Goal: Check status: Check status

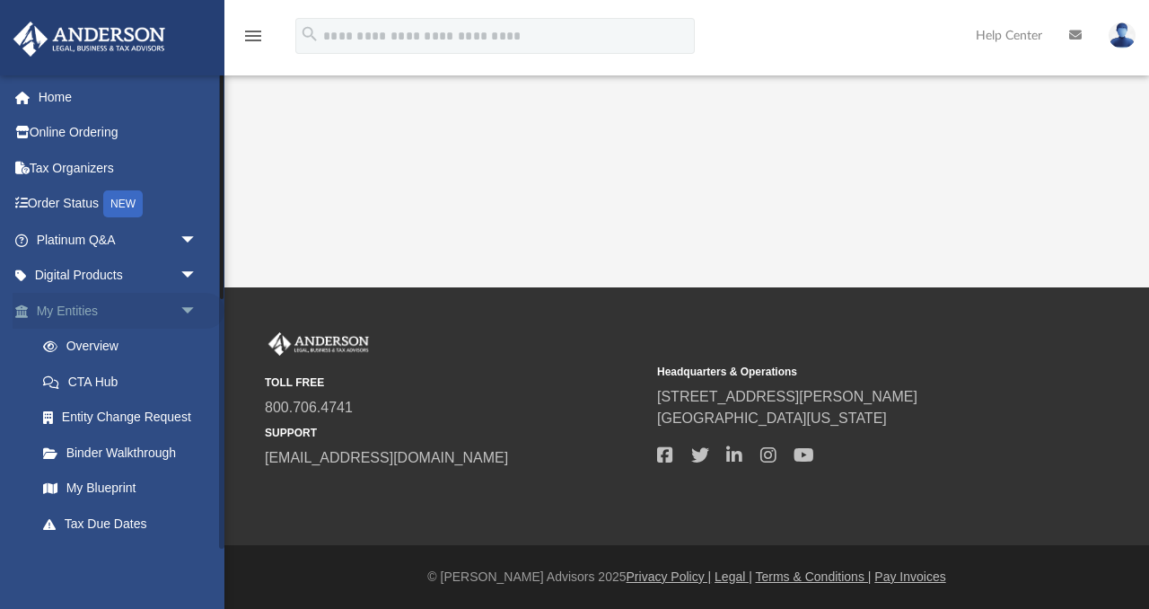
click at [186, 309] on span "arrow_drop_down" at bounding box center [198, 311] width 36 height 37
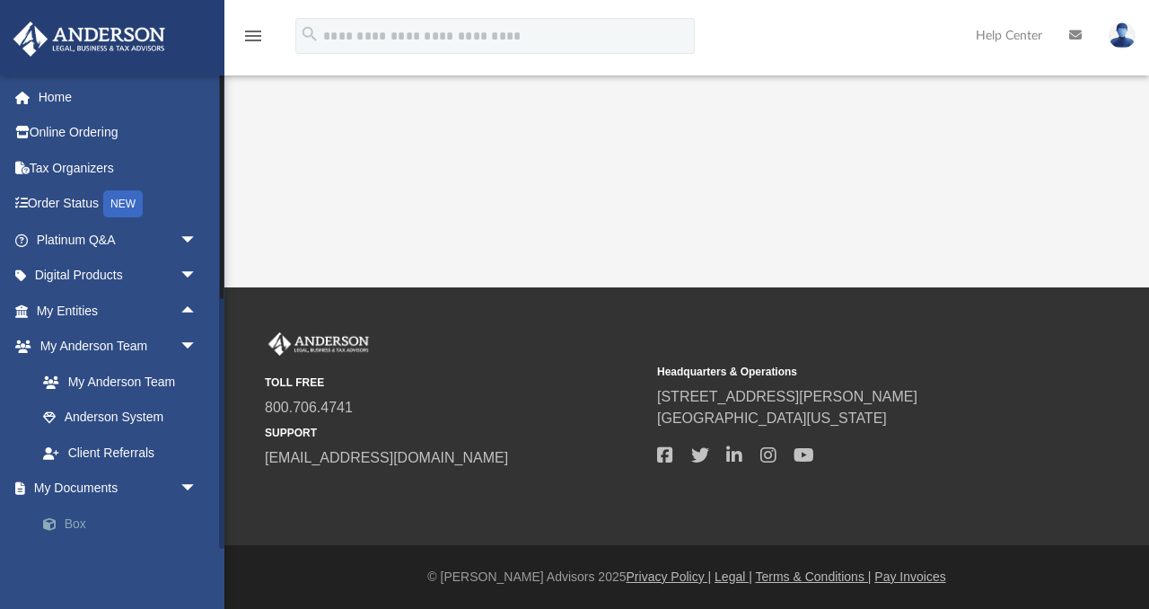
click at [70, 523] on link "Box" at bounding box center [124, 524] width 199 height 36
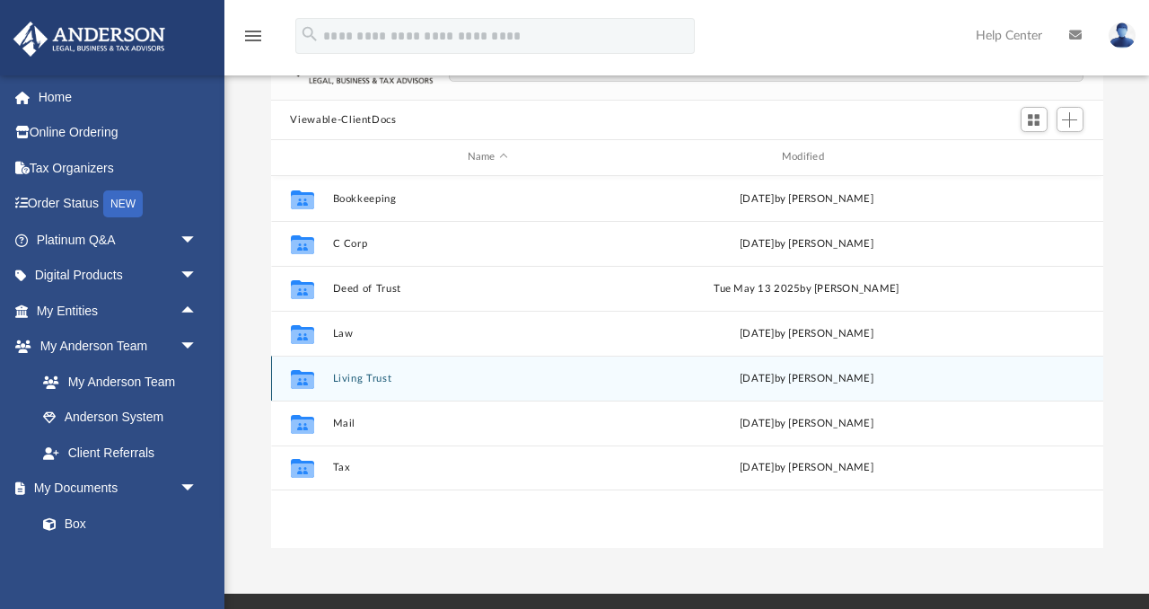
scroll to position [127, 0]
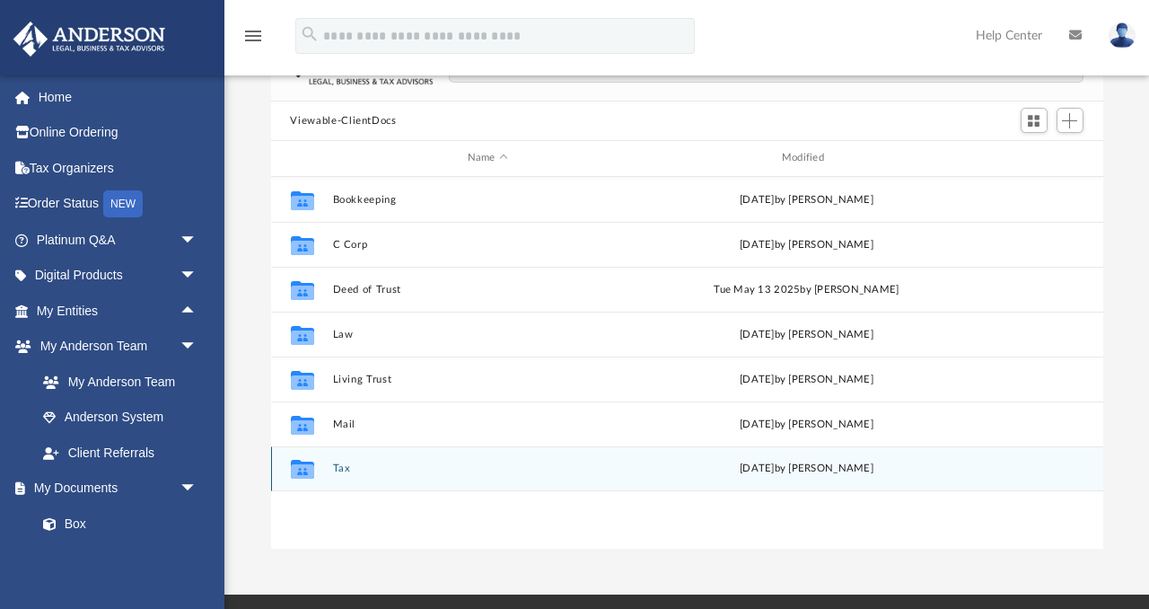
click at [333, 466] on button "Tax" at bounding box center [487, 468] width 311 height 12
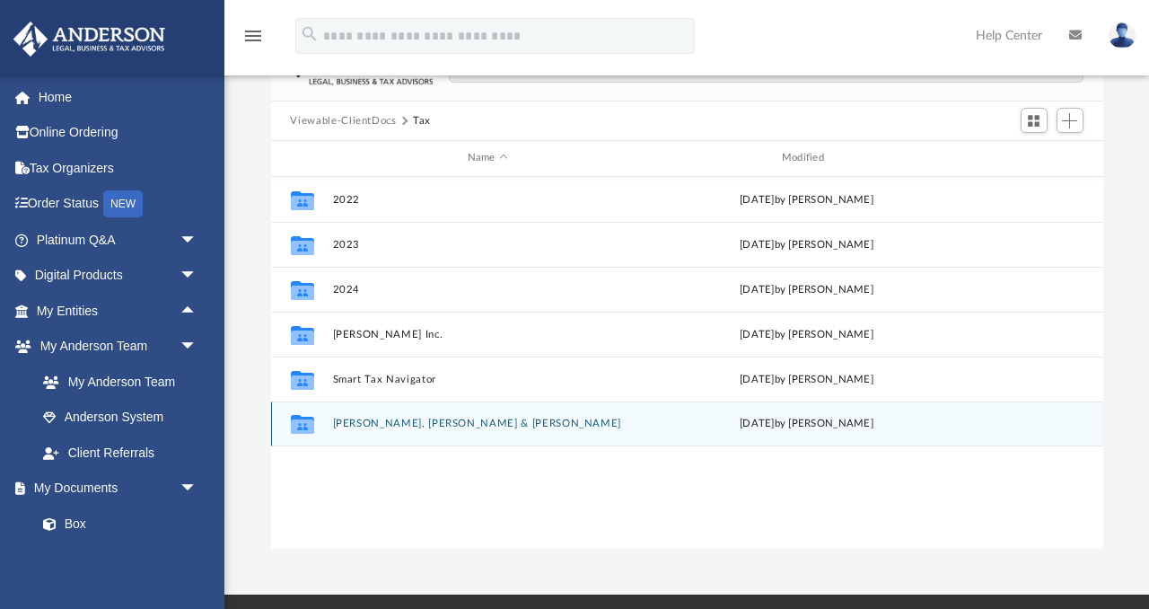
click at [365, 419] on button "[PERSON_NAME], [PERSON_NAME] & [PERSON_NAME]" at bounding box center [487, 424] width 311 height 12
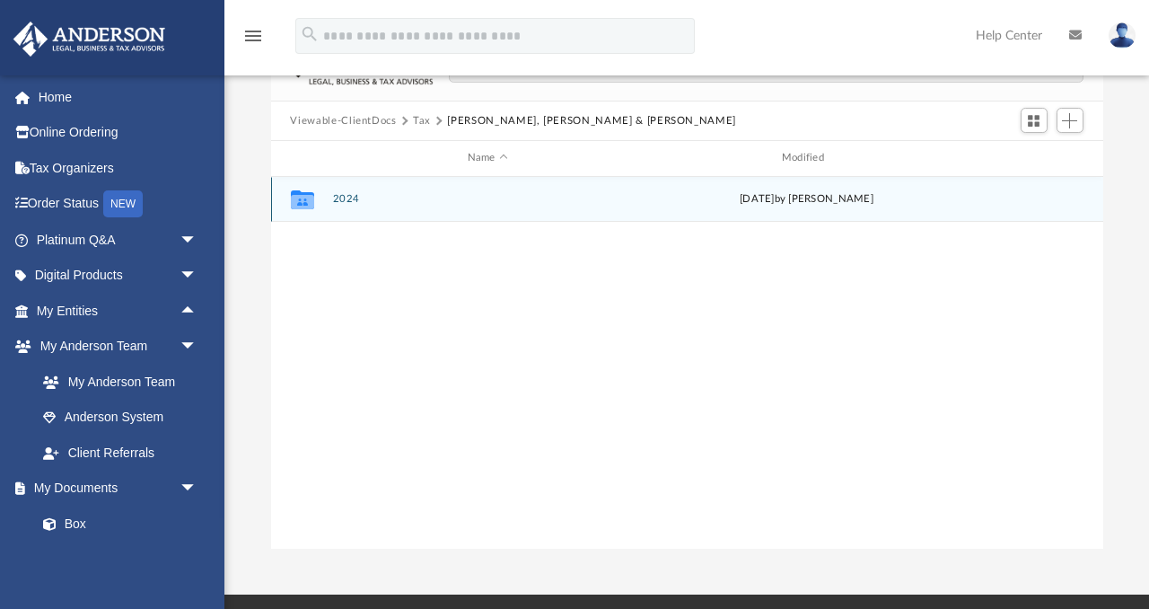
click at [343, 197] on button "2024" at bounding box center [487, 199] width 311 height 12
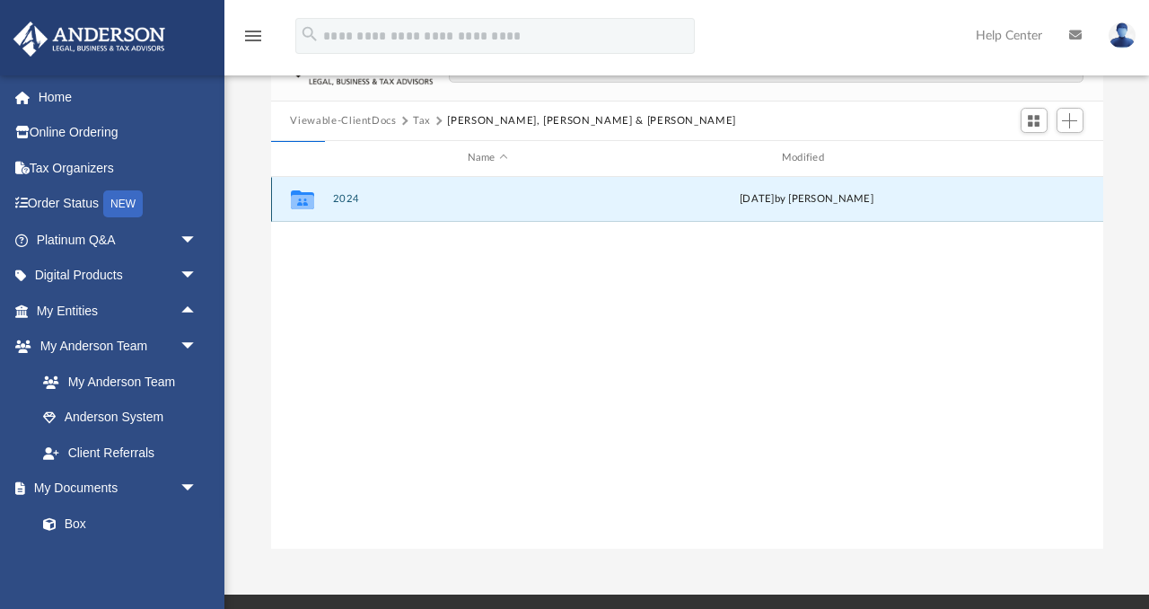
click at [343, 197] on button "2024" at bounding box center [487, 199] width 311 height 12
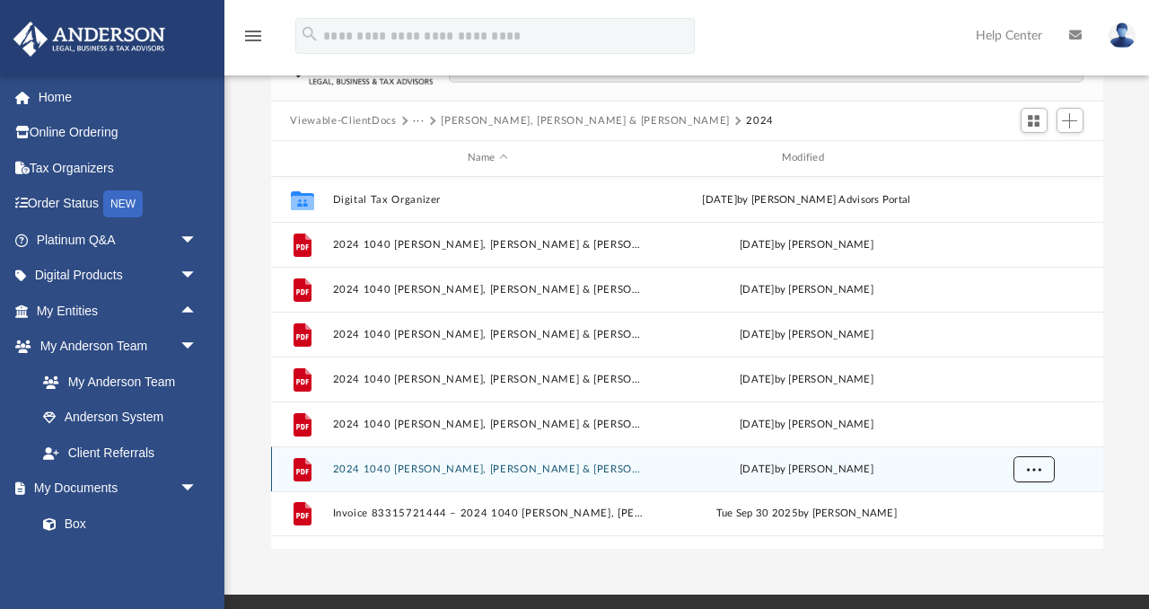
click at [1033, 467] on span "More options" at bounding box center [1033, 468] width 14 height 10
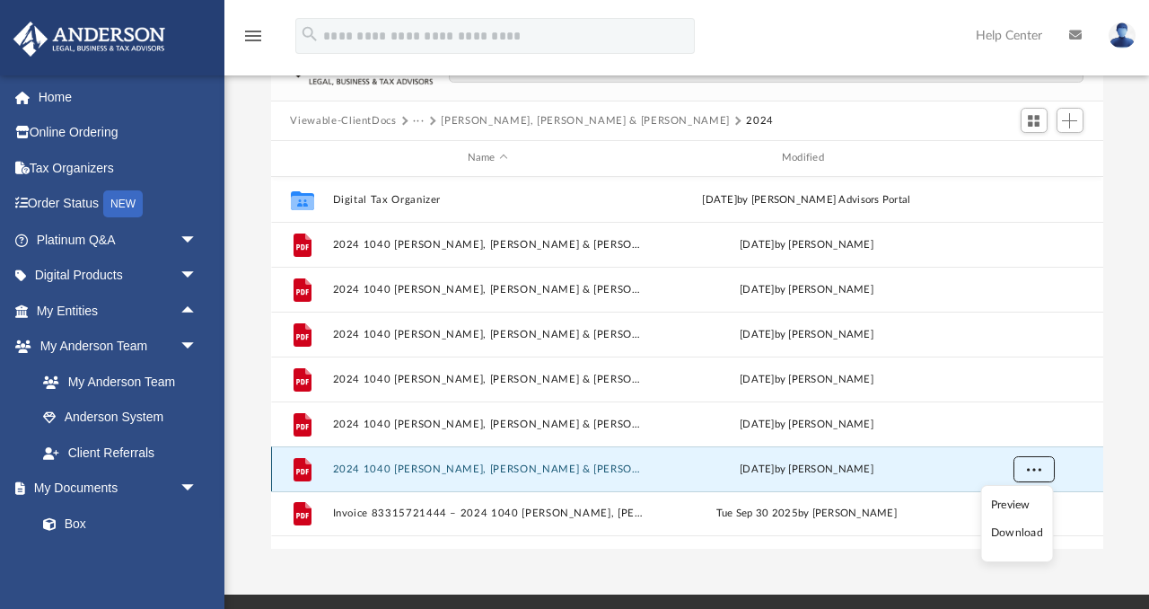
click at [1034, 464] on span "More options" at bounding box center [1033, 468] width 14 height 10
